Goal: Check status: Check status

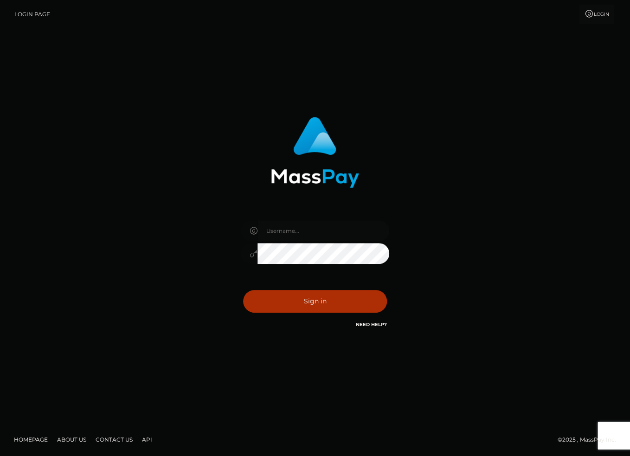
type input "carlos.VIP"
click at [285, 305] on button "Sign in" at bounding box center [315, 301] width 144 height 23
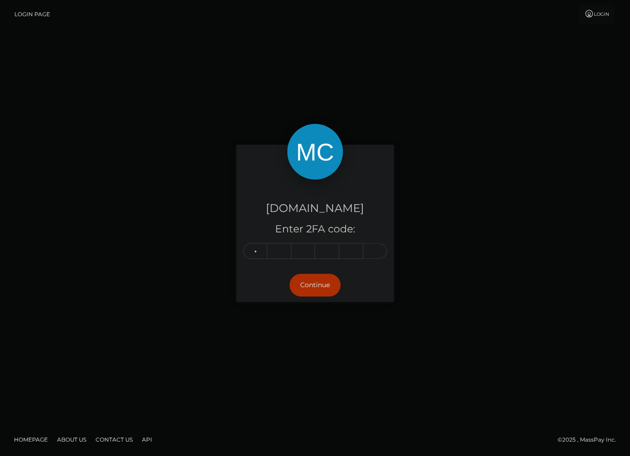
type input "5"
type input "1"
type input "0"
type input "3"
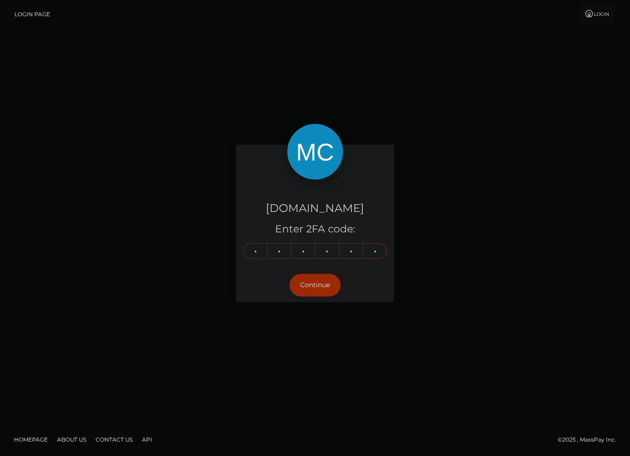
type input "4"
click at [320, 280] on button "Continue" at bounding box center [314, 285] width 51 height 23
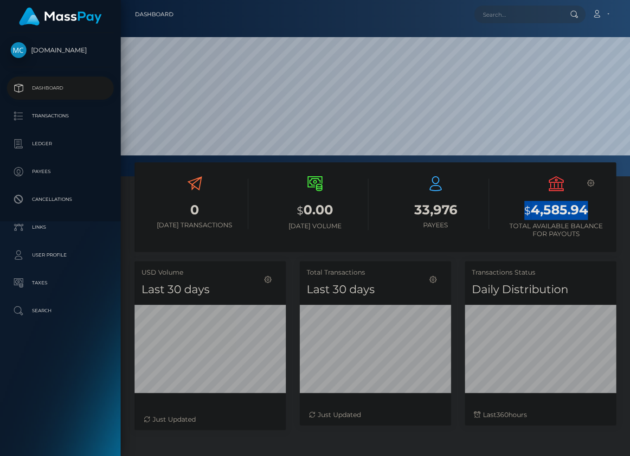
click at [598, 209] on h3 "$ 4,585.94" at bounding box center [556, 210] width 107 height 19
